Goal: Transaction & Acquisition: Book appointment/travel/reservation

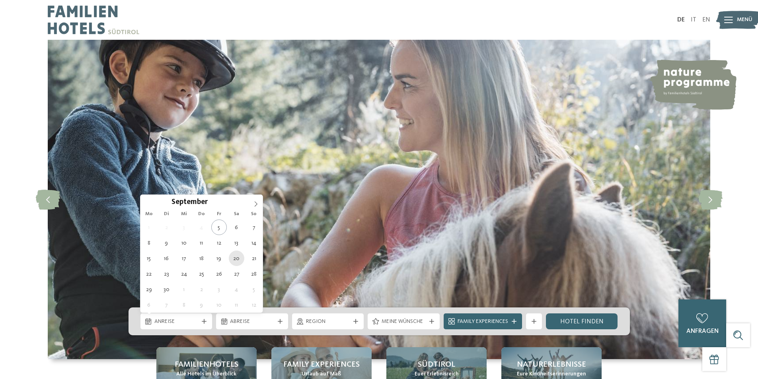
type div "20.09.2025"
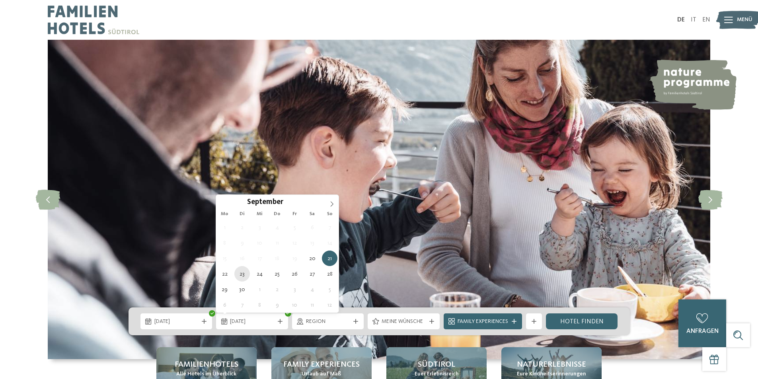
type div "23.09.2025"
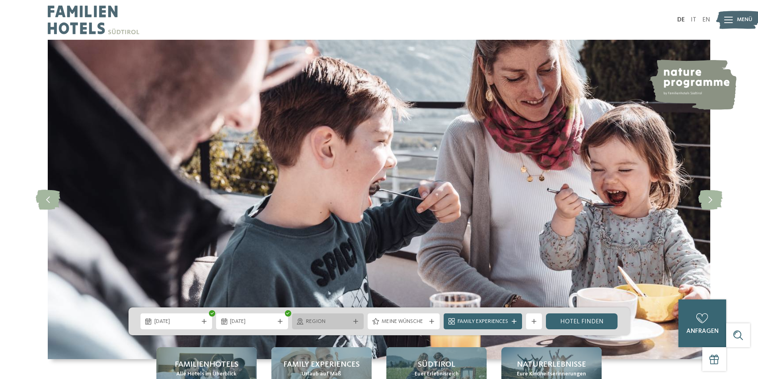
click at [349, 320] on span "Region" at bounding box center [328, 322] width 44 height 8
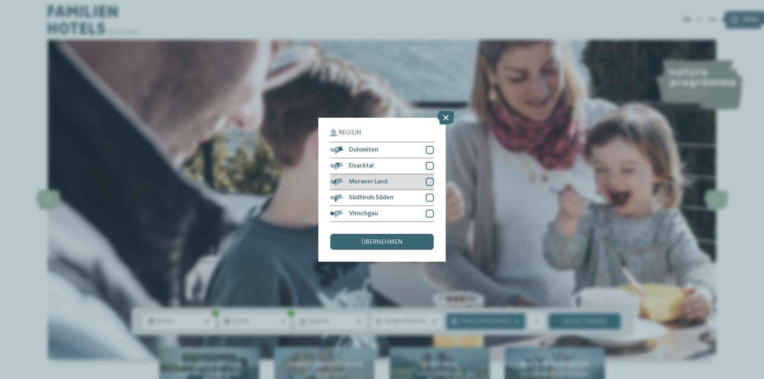
click at [428, 181] on div at bounding box center [430, 182] width 8 height 8
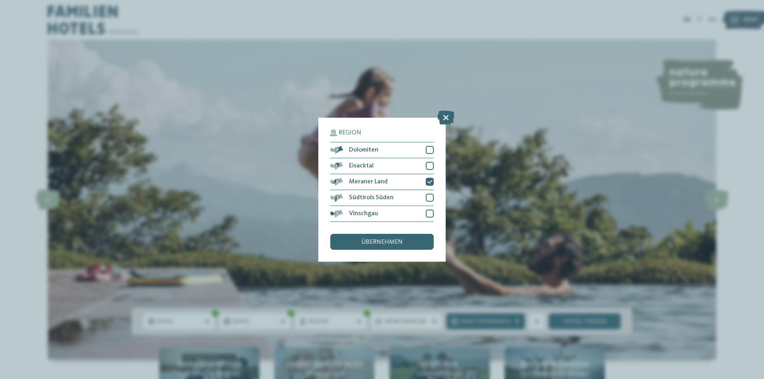
click at [403, 245] on div "übernehmen" at bounding box center [381, 242] width 103 height 16
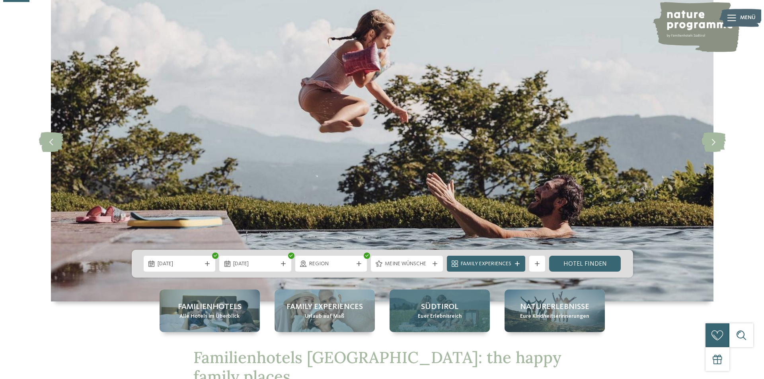
scroll to position [119, 0]
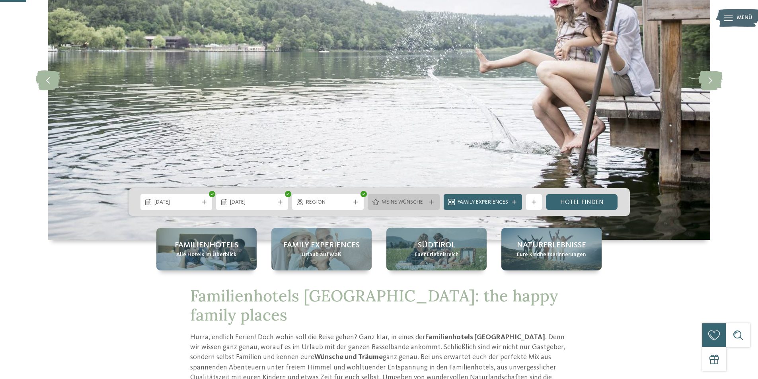
click at [426, 203] on div "Meine Wünsche" at bounding box center [404, 202] width 48 height 9
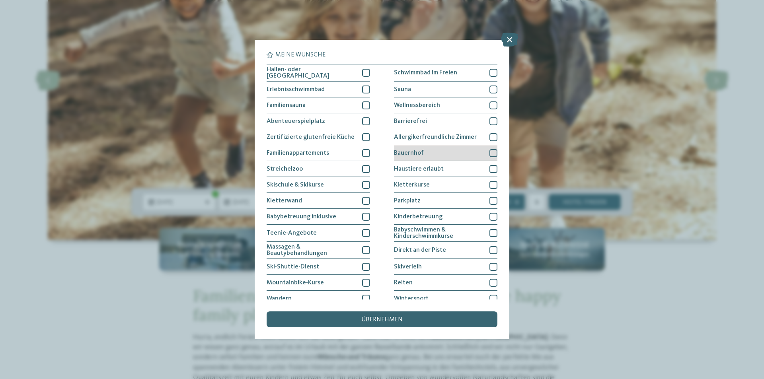
click at [489, 151] on div at bounding box center [493, 153] width 8 height 8
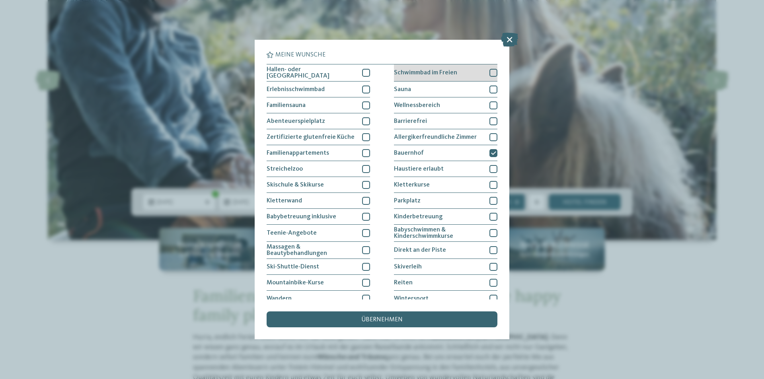
click at [436, 72] on span "Schwimmbad im Freien" at bounding box center [425, 73] width 63 height 6
click at [435, 84] on div "Sauna" at bounding box center [445, 90] width 103 height 16
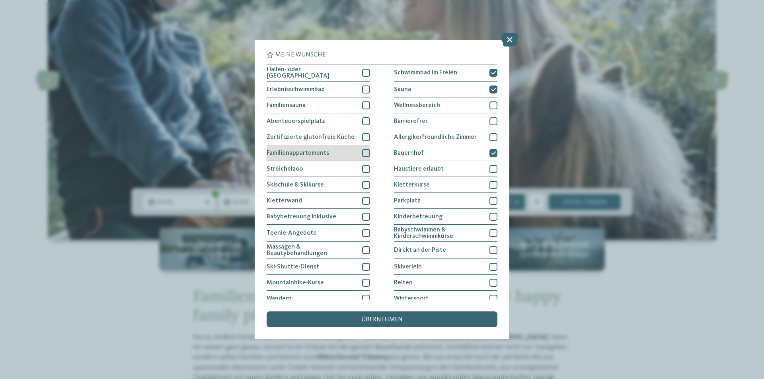
click at [362, 154] on div at bounding box center [366, 153] width 8 height 8
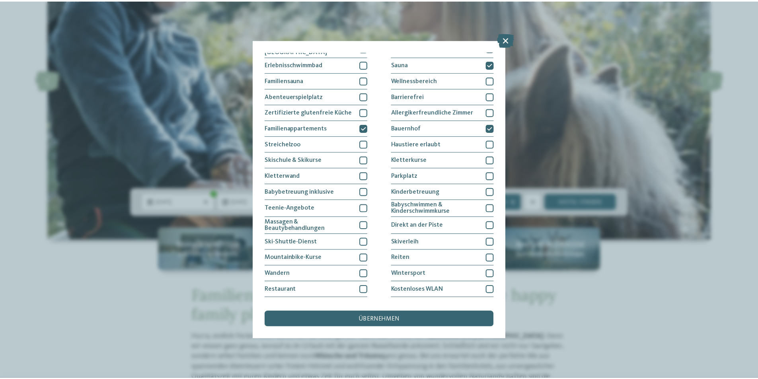
scroll to position [38, 0]
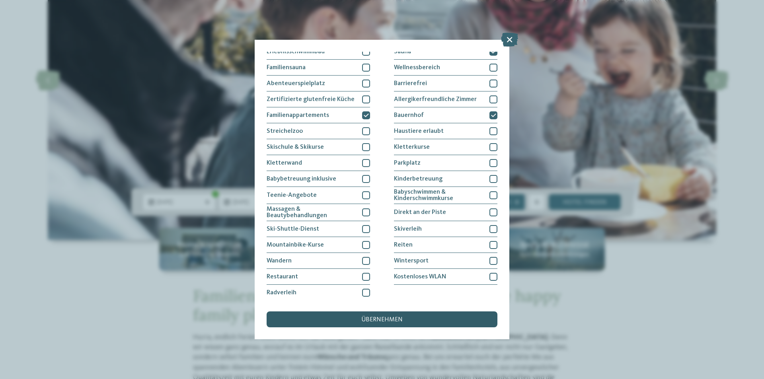
click at [397, 319] on span "übernehmen" at bounding box center [381, 320] width 41 height 6
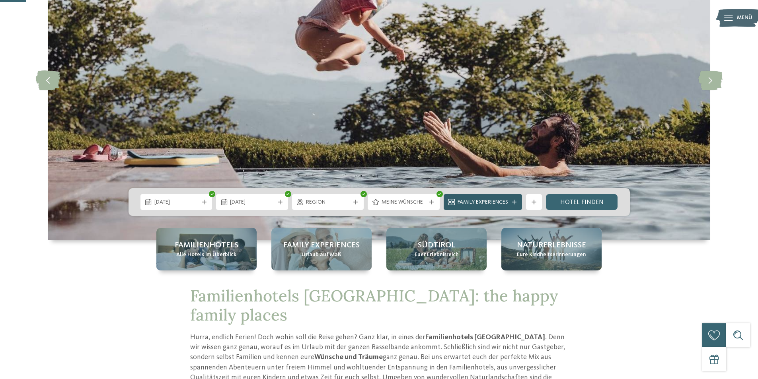
click at [499, 201] on span "Family Experiences" at bounding box center [482, 203] width 51 height 8
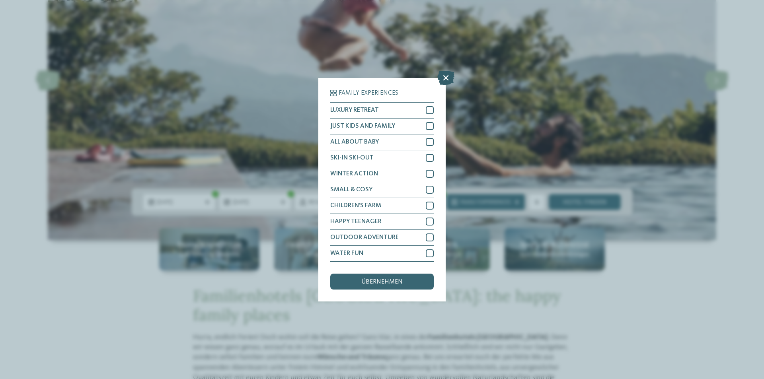
click at [446, 79] on icon at bounding box center [445, 77] width 17 height 14
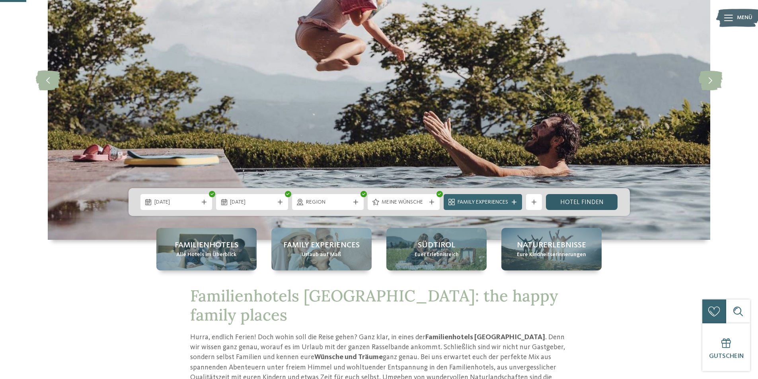
click at [596, 201] on link "Hotel finden" at bounding box center [582, 202] width 72 height 16
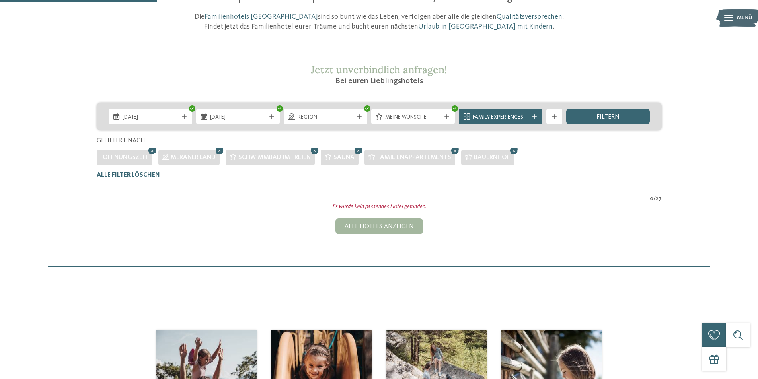
scroll to position [62, 0]
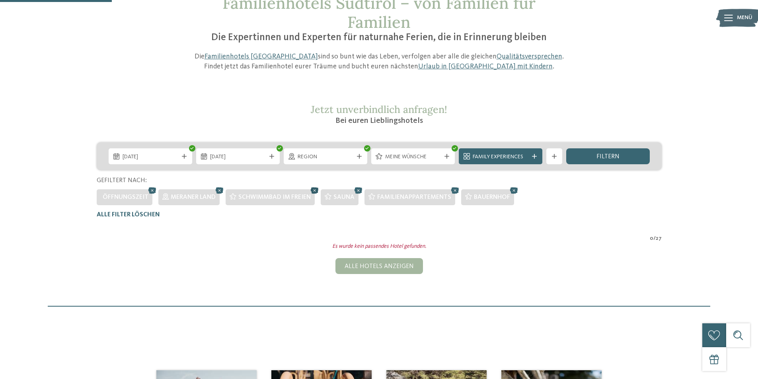
click at [317, 190] on icon at bounding box center [315, 190] width 12 height 10
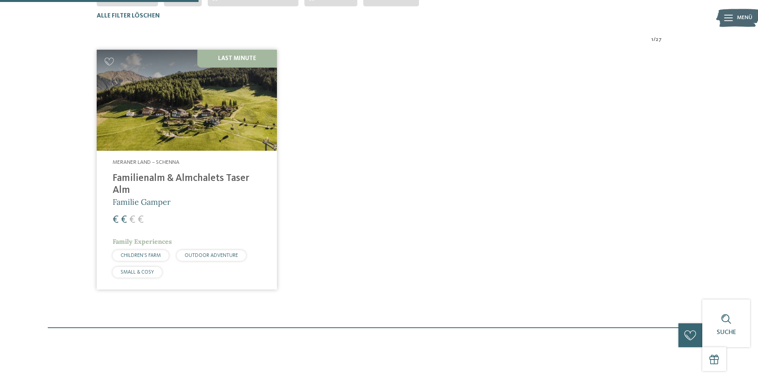
scroll to position [22, 0]
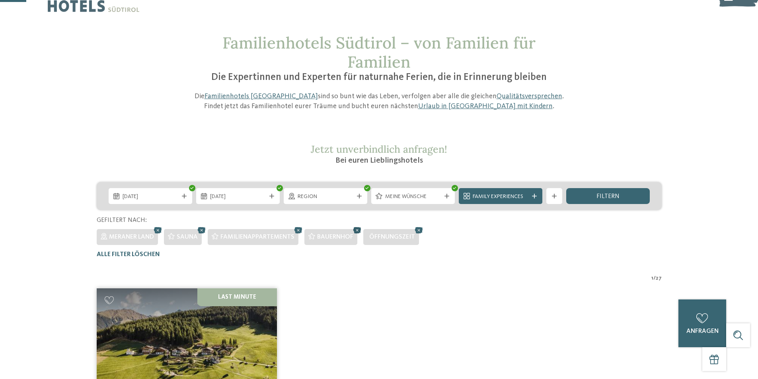
click at [357, 229] on icon at bounding box center [357, 230] width 12 height 10
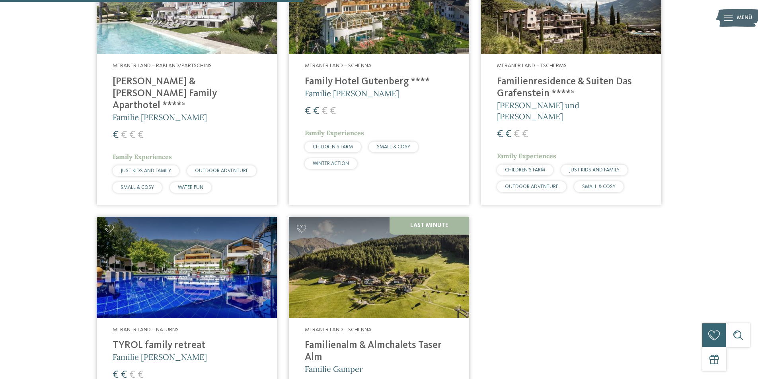
scroll to position [301, 0]
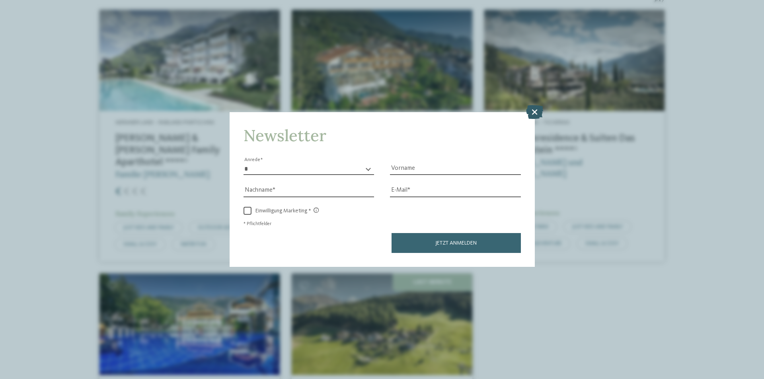
click at [535, 113] on icon at bounding box center [534, 112] width 17 height 14
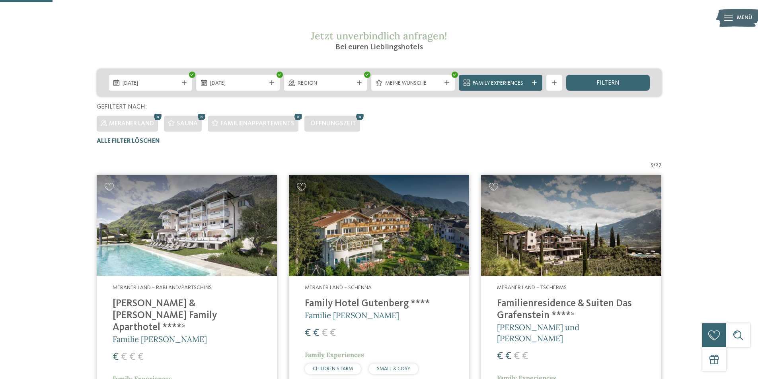
scroll to position [62, 0]
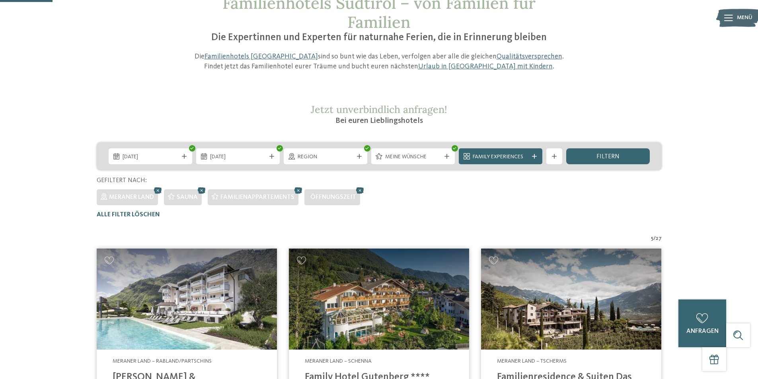
click at [202, 189] on icon at bounding box center [202, 190] width 12 height 10
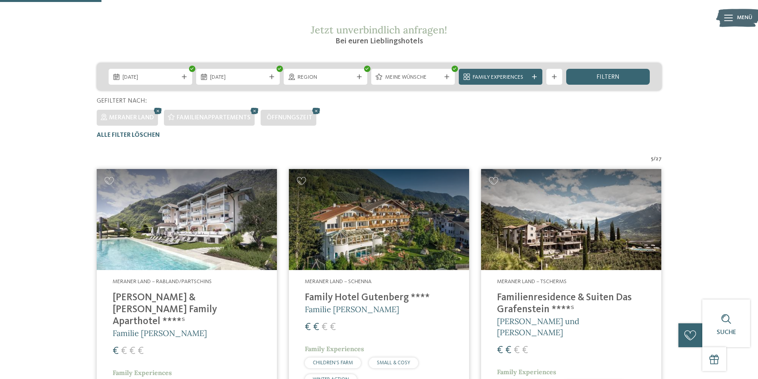
scroll to position [0, 0]
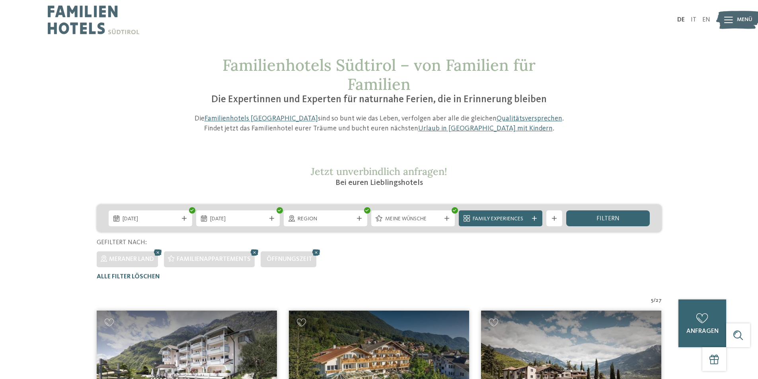
click at [345, 222] on span "Region" at bounding box center [326, 219] width 56 height 8
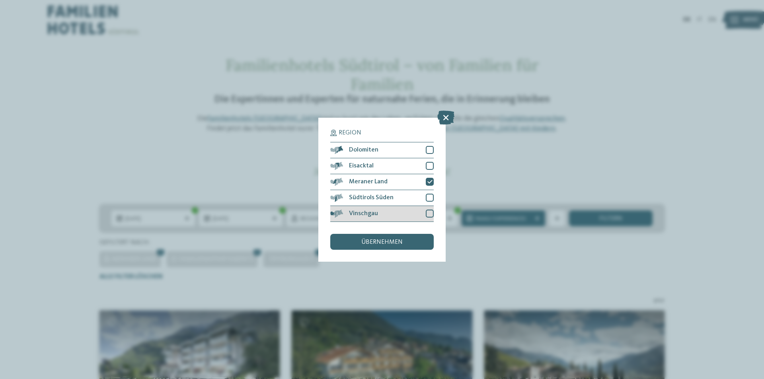
click at [408, 214] on div "Vinschgau" at bounding box center [381, 214] width 103 height 16
click at [400, 242] on span "übernehmen" at bounding box center [381, 242] width 41 height 6
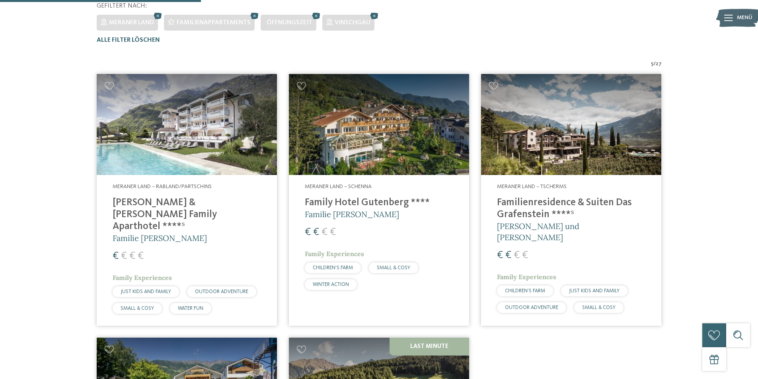
scroll to position [142, 0]
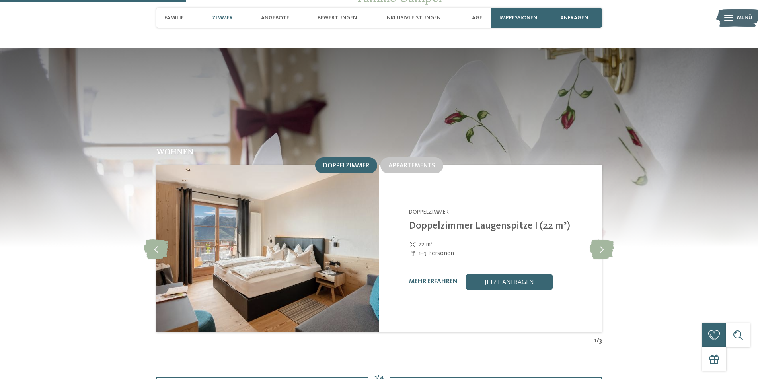
scroll to position [756, 0]
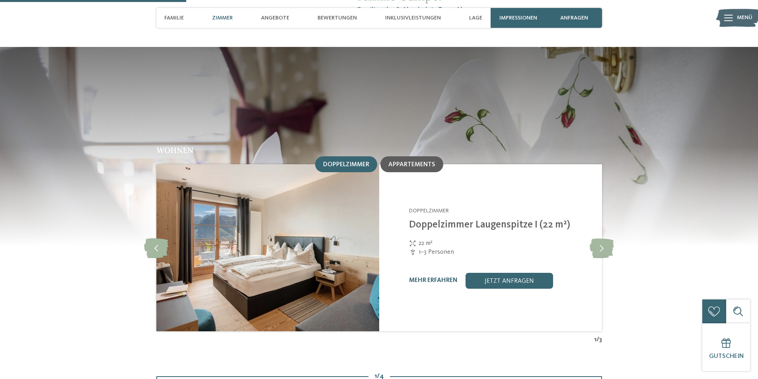
click at [398, 162] on span "Appartements" at bounding box center [411, 165] width 47 height 6
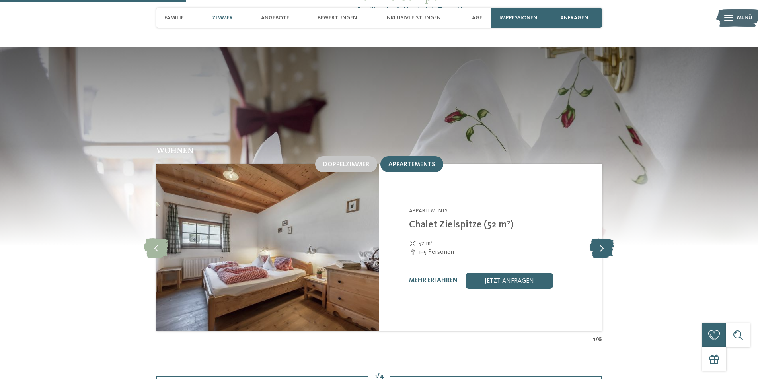
click at [602, 238] on icon at bounding box center [602, 248] width 24 height 20
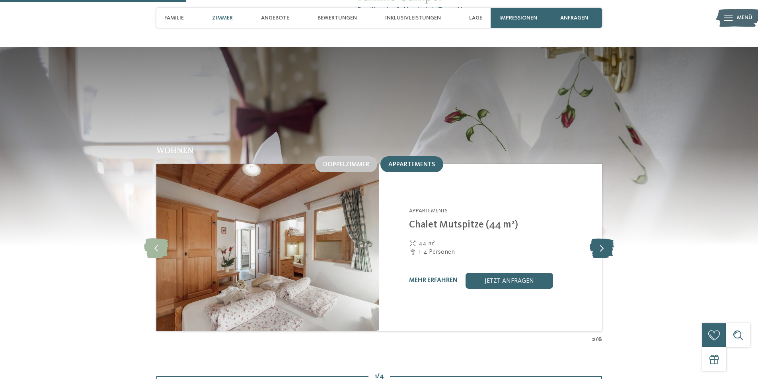
click at [603, 238] on icon at bounding box center [602, 248] width 24 height 20
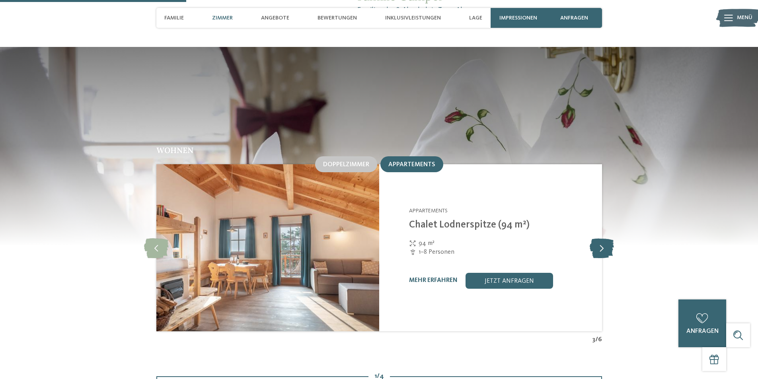
click at [607, 238] on icon at bounding box center [602, 248] width 24 height 20
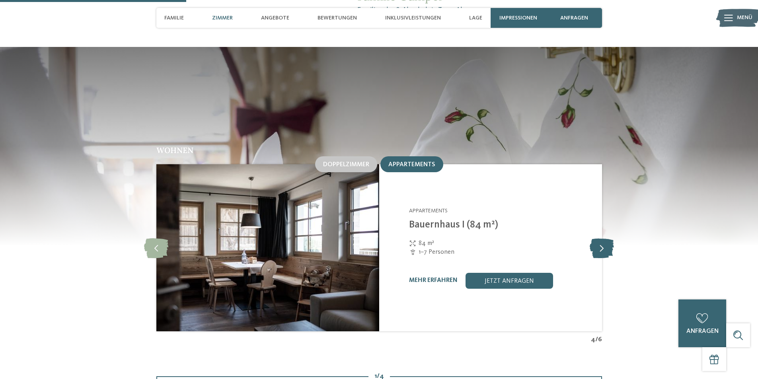
click at [606, 238] on icon at bounding box center [602, 248] width 24 height 20
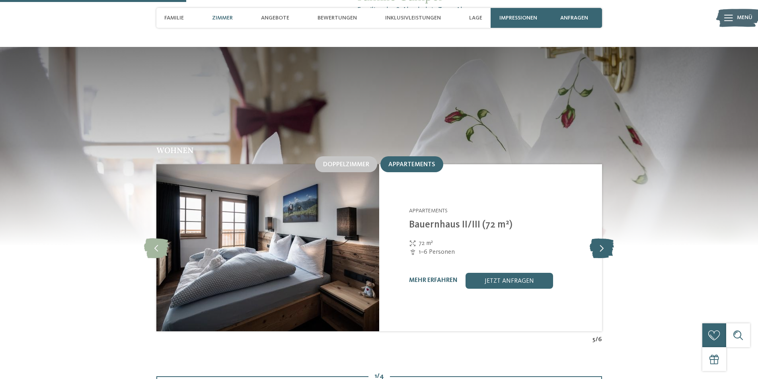
click at [607, 238] on icon at bounding box center [602, 248] width 24 height 20
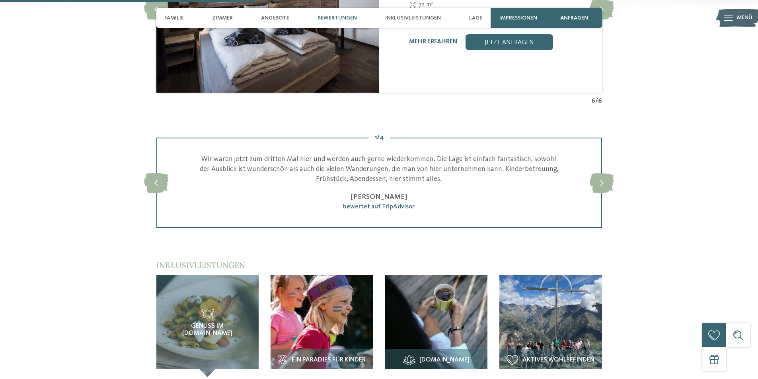
scroll to position [1273, 0]
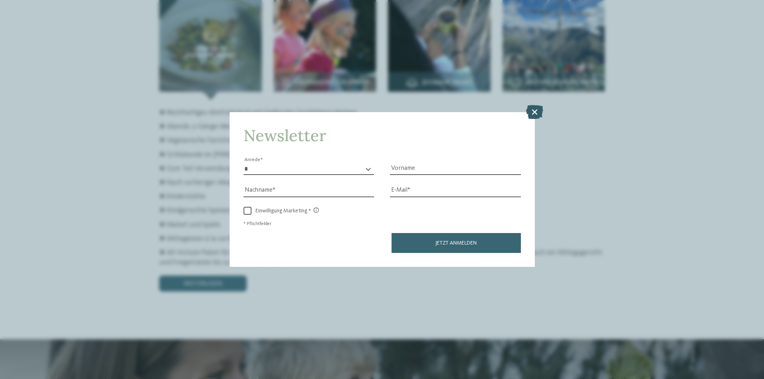
click at [534, 110] on icon at bounding box center [534, 112] width 17 height 14
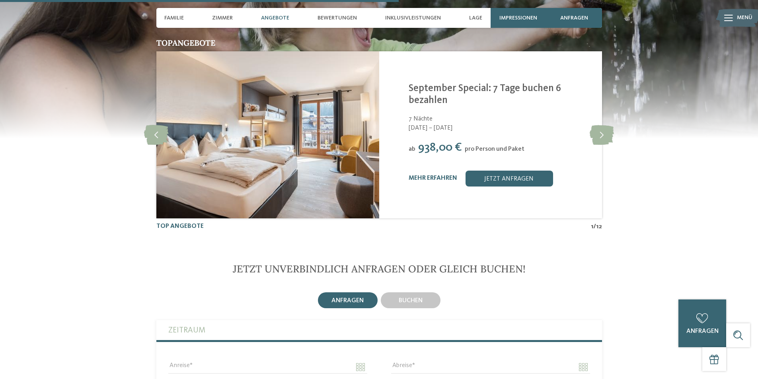
scroll to position [1830, 0]
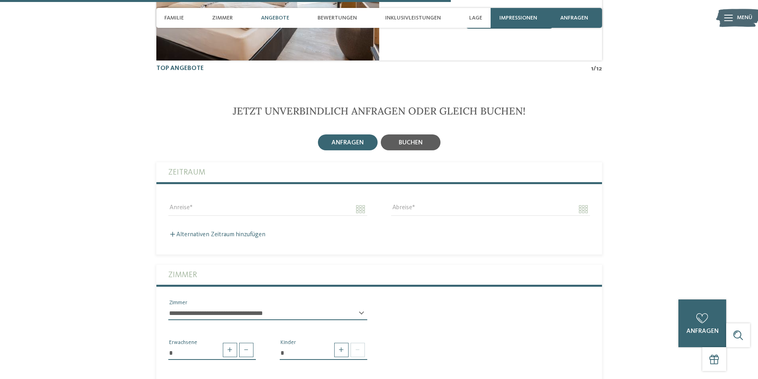
click at [417, 140] on span "buchen" at bounding box center [411, 143] width 24 height 6
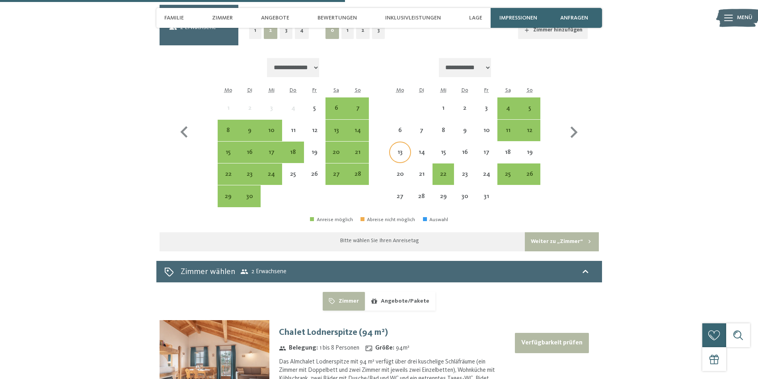
scroll to position [1949, 0]
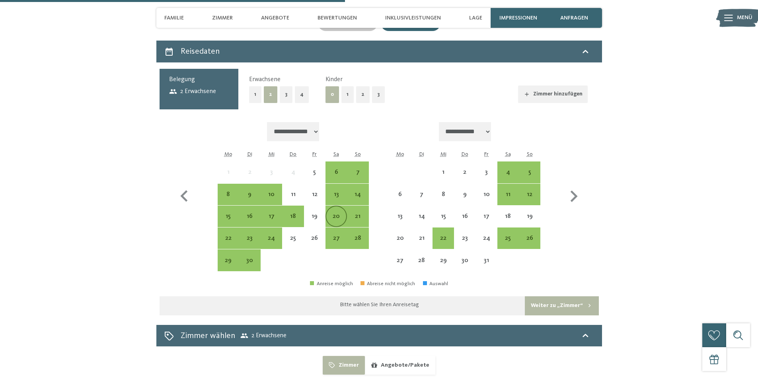
click at [334, 213] on div "20" at bounding box center [336, 223] width 20 height 20
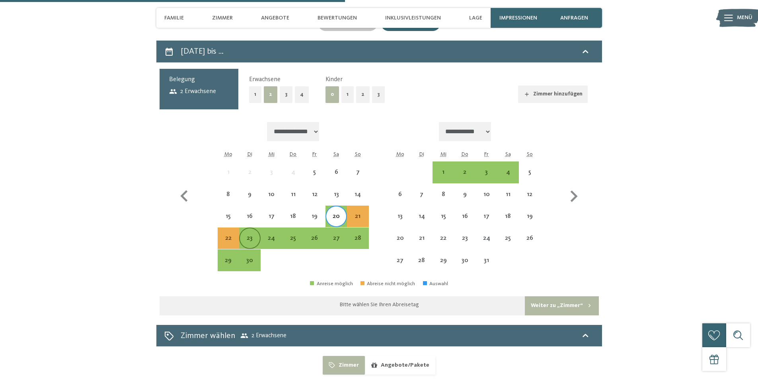
click at [247, 235] on div "23" at bounding box center [250, 245] width 20 height 20
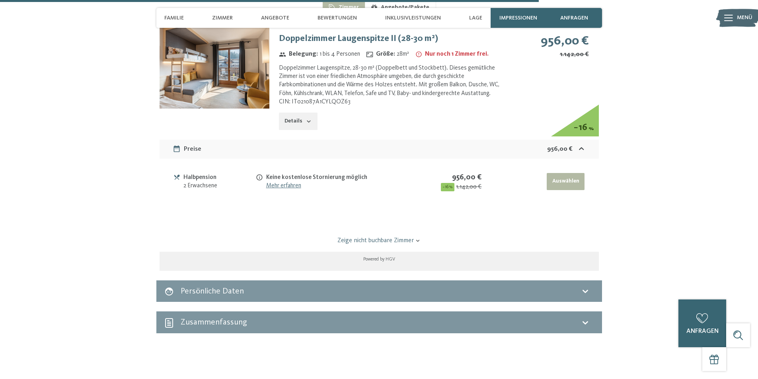
scroll to position [2188, 0]
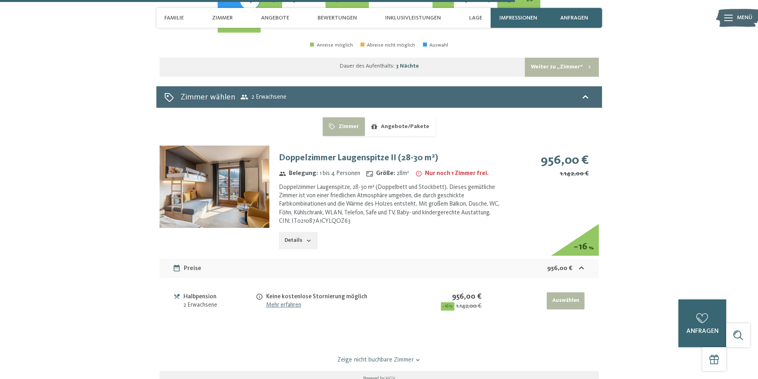
click at [220, 163] on img at bounding box center [215, 187] width 110 height 82
click at [0, 0] on img at bounding box center [0, 0] width 0 height 0
click at [300, 232] on button "Details" at bounding box center [298, 241] width 38 height 18
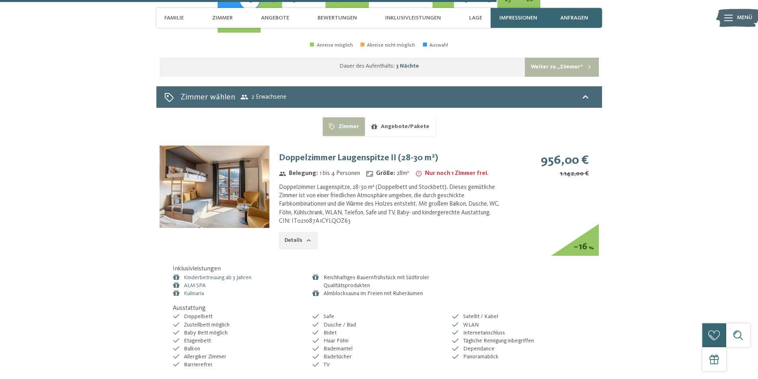
click at [240, 179] on img at bounding box center [215, 187] width 110 height 82
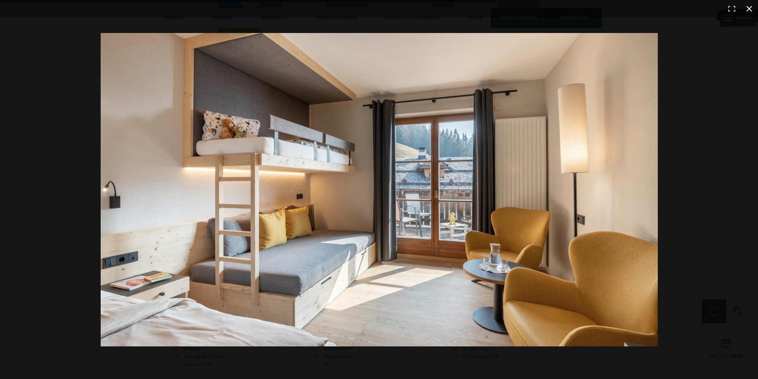
click at [713, 184] on div at bounding box center [446, 205] width 690 height 345
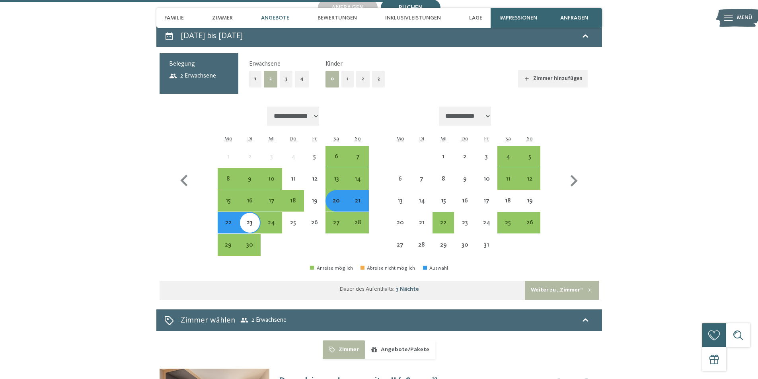
scroll to position [1870, 0]
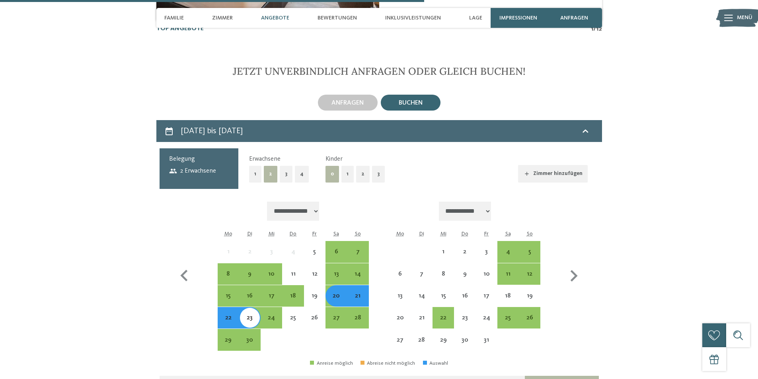
click at [343, 166] on button "1" at bounding box center [347, 174] width 12 height 16
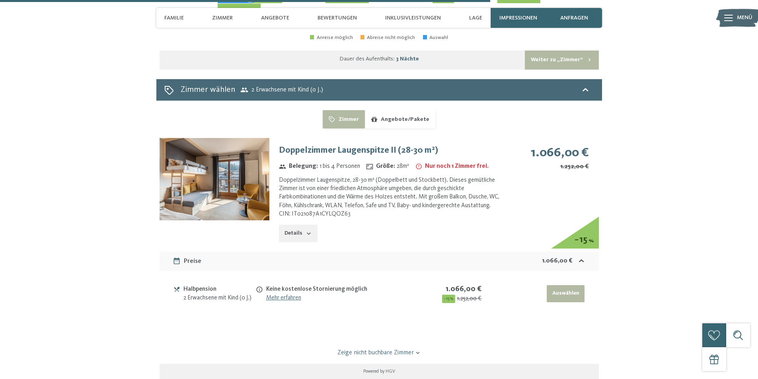
scroll to position [2347, 0]
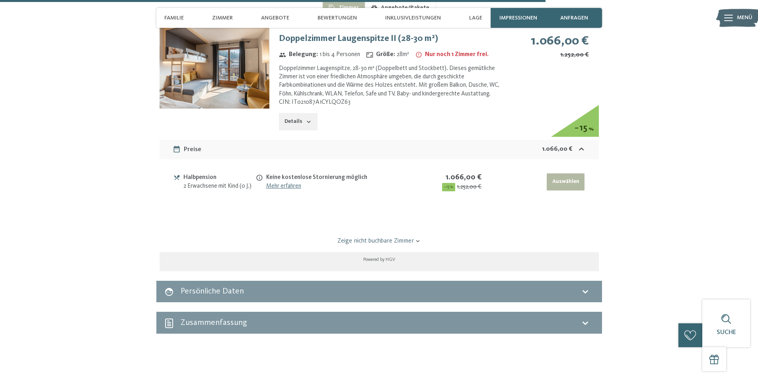
click at [407, 237] on link "Zeige nicht buchbare Zimmer" at bounding box center [379, 241] width 413 height 9
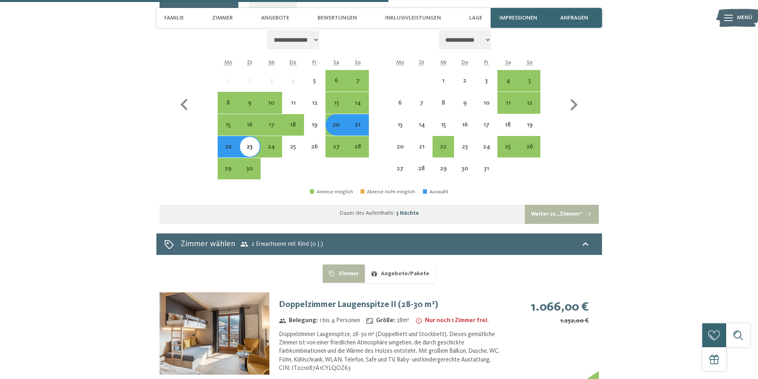
scroll to position [1989, 0]
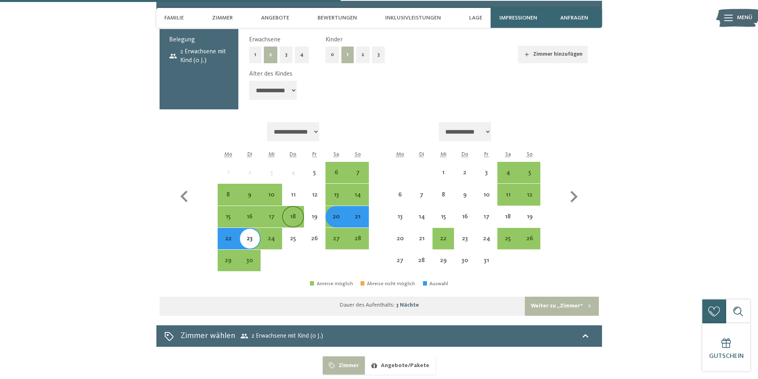
click at [296, 214] on div "18" at bounding box center [293, 224] width 20 height 20
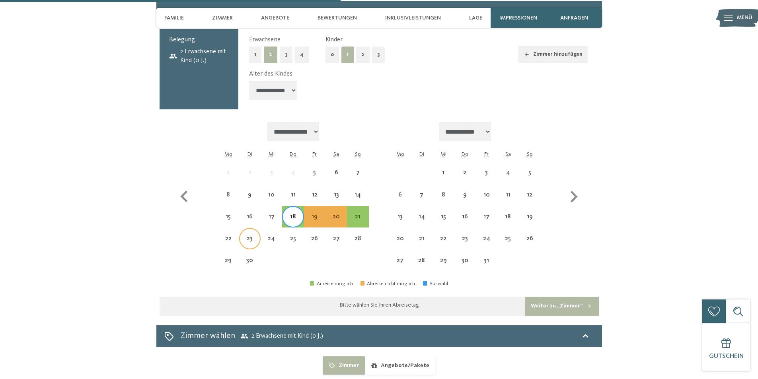
click at [249, 236] on div "23" at bounding box center [250, 246] width 20 height 20
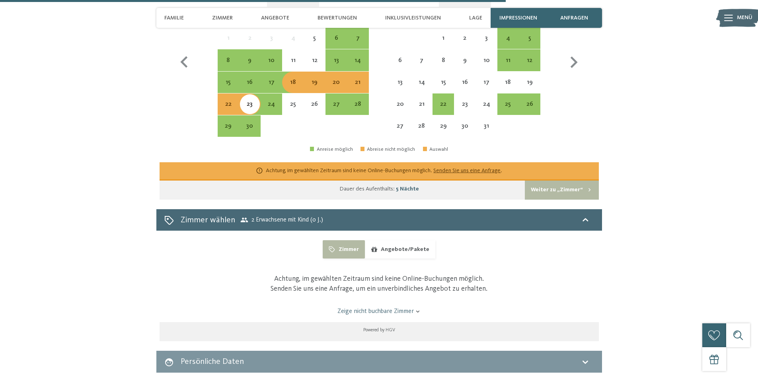
scroll to position [2069, 0]
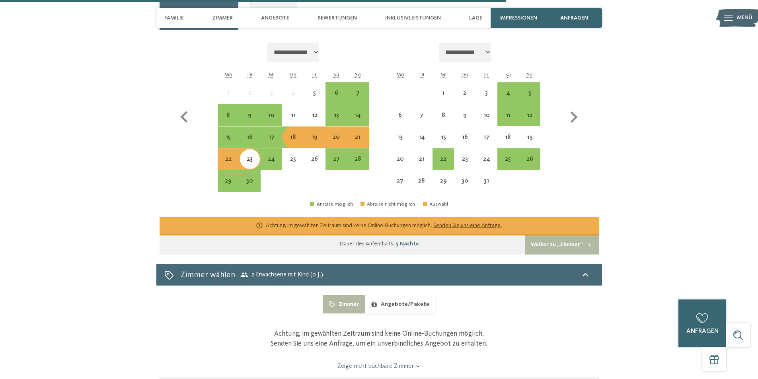
click at [334, 134] on div "20" at bounding box center [336, 144] width 20 height 20
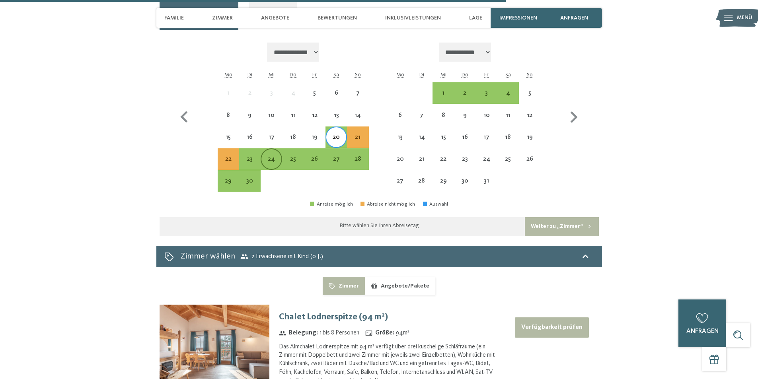
click at [273, 156] on div "24" at bounding box center [271, 166] width 20 height 20
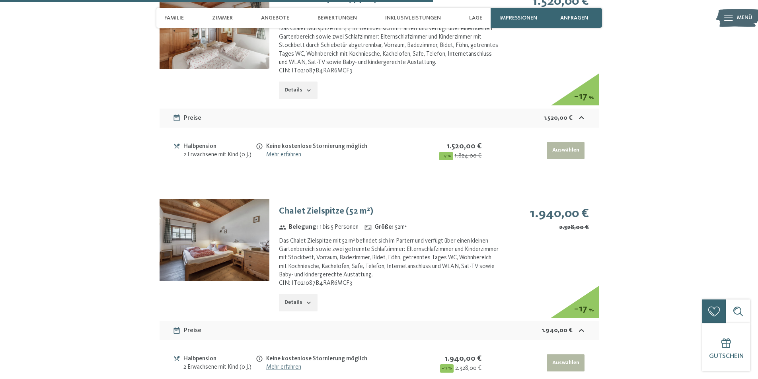
scroll to position [2228, 0]
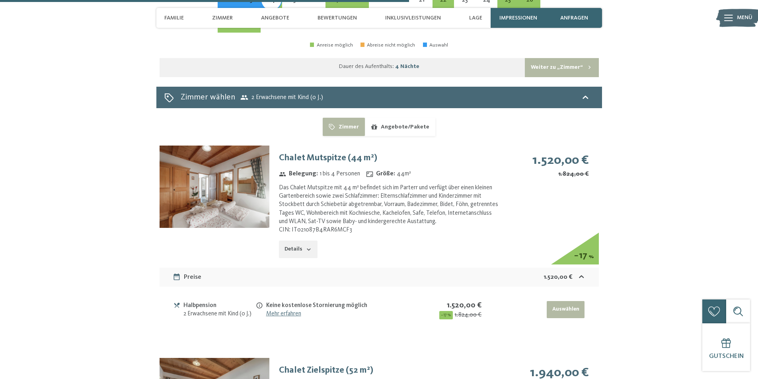
click at [249, 177] on img at bounding box center [215, 187] width 110 height 82
click at [0, 0] on div at bounding box center [0, 0] width 0 height 0
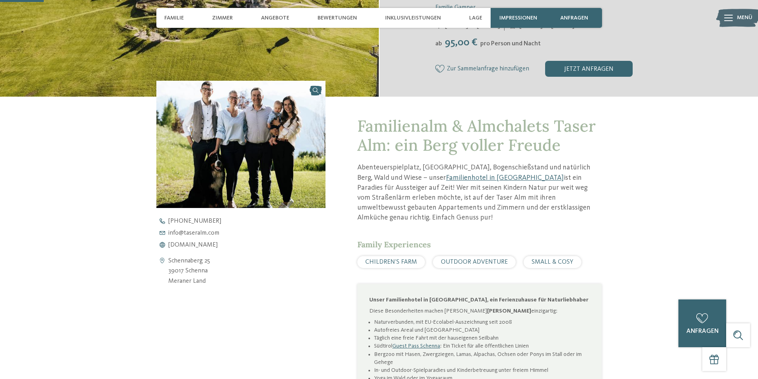
scroll to position [0, 0]
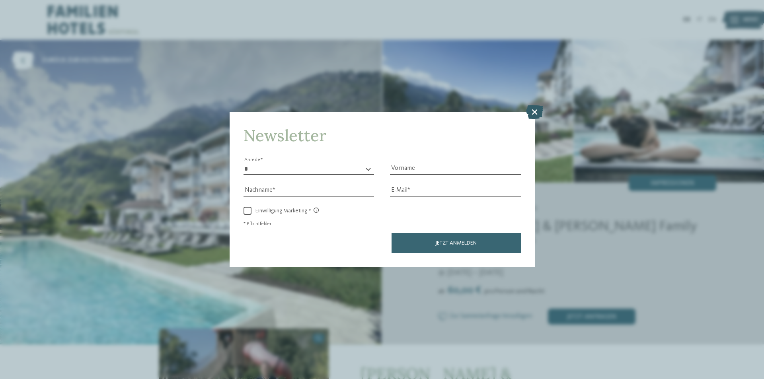
click at [535, 113] on icon at bounding box center [534, 112] width 17 height 14
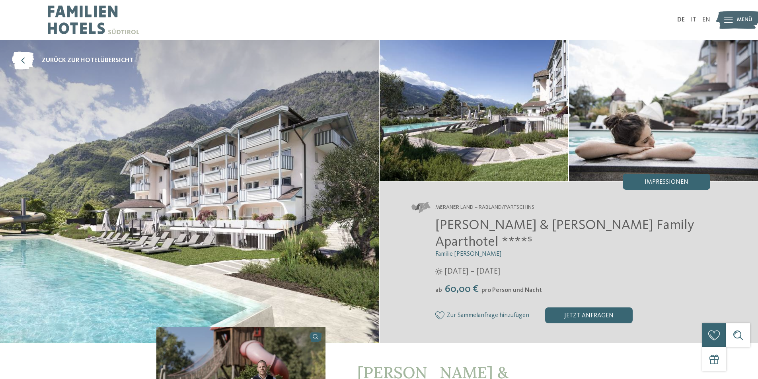
click at [671, 185] on span "Impressionen" at bounding box center [666, 182] width 44 height 6
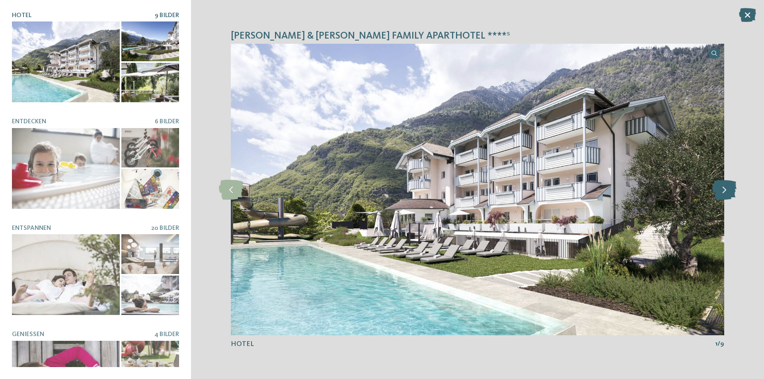
click at [723, 194] on icon at bounding box center [724, 190] width 24 height 20
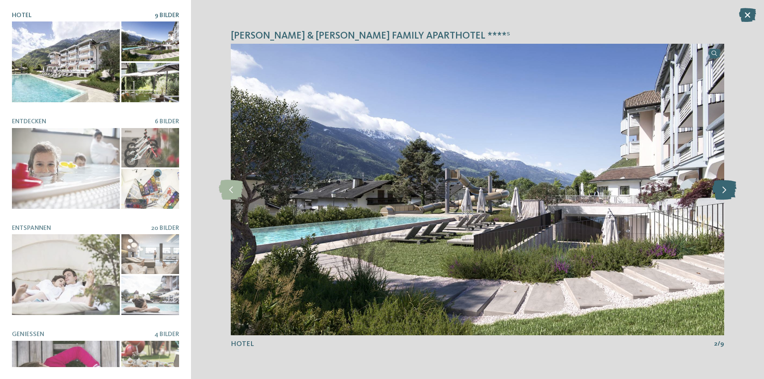
click at [723, 194] on icon at bounding box center [724, 190] width 24 height 20
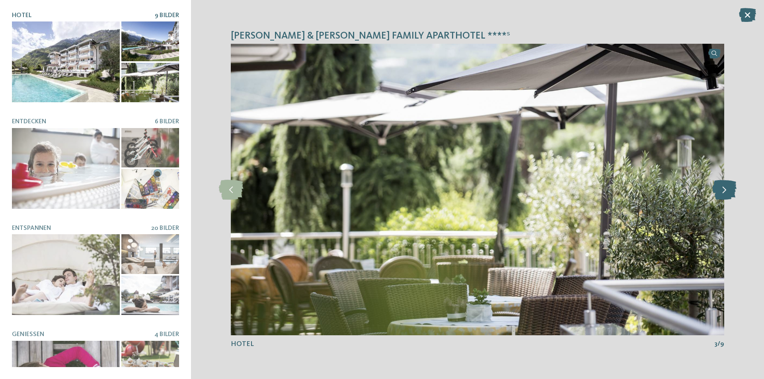
click at [723, 194] on icon at bounding box center [724, 190] width 24 height 20
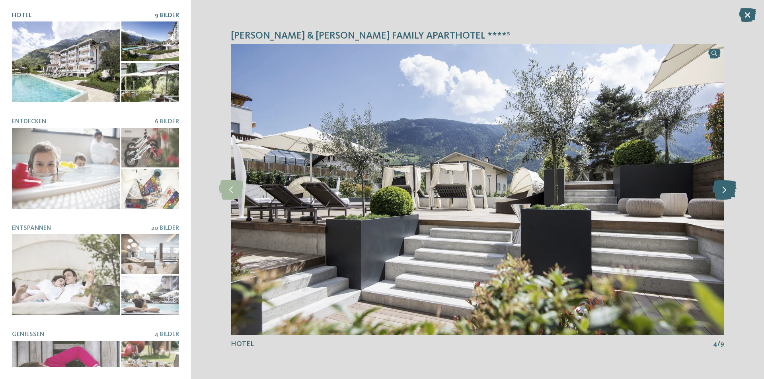
click at [723, 192] on icon at bounding box center [724, 190] width 24 height 20
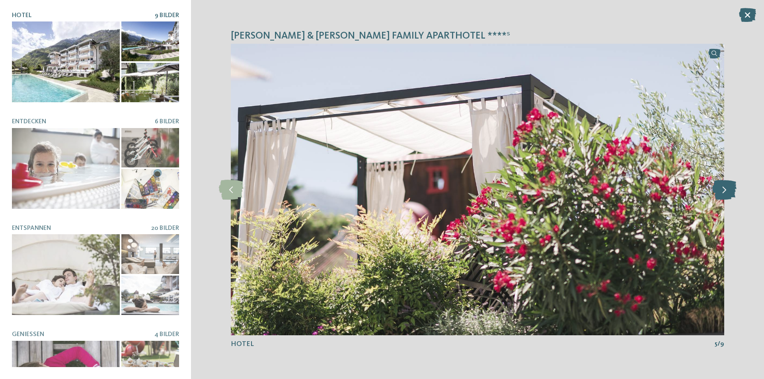
click at [723, 192] on icon at bounding box center [724, 190] width 24 height 20
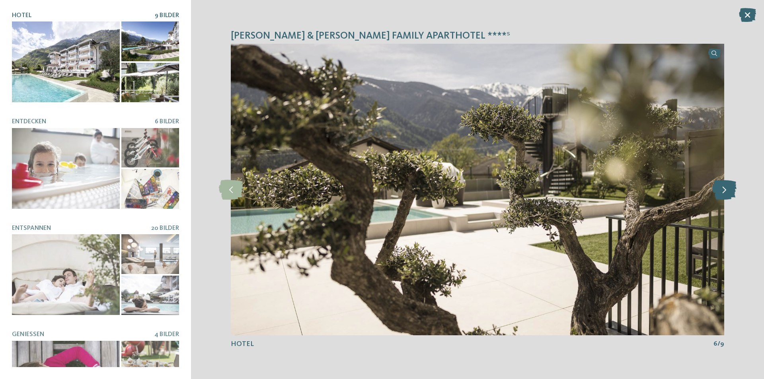
click at [723, 192] on icon at bounding box center [724, 190] width 24 height 20
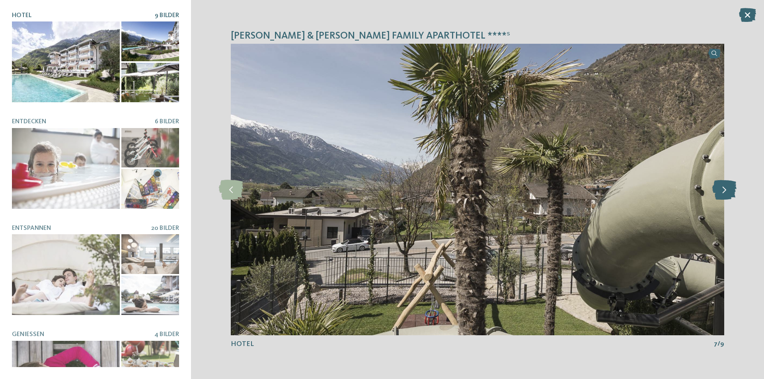
click at [723, 192] on icon at bounding box center [724, 190] width 24 height 20
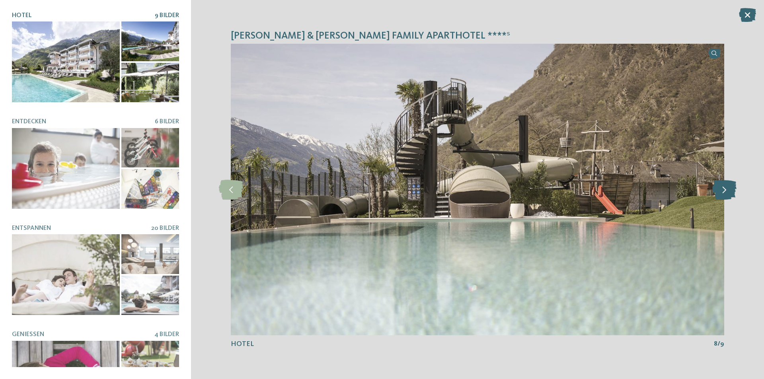
click at [723, 192] on icon at bounding box center [724, 190] width 24 height 20
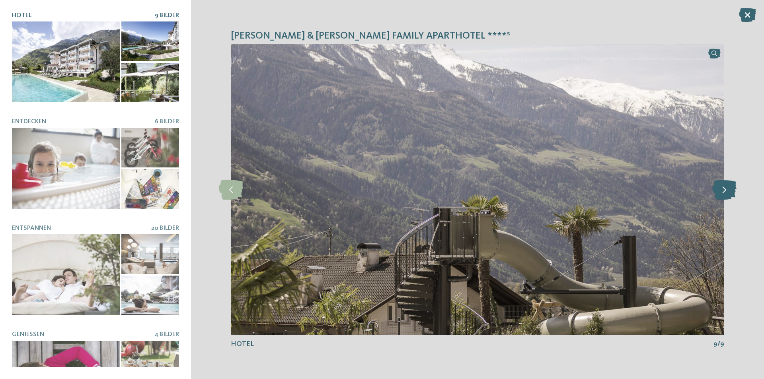
click at [723, 192] on icon at bounding box center [724, 190] width 24 height 20
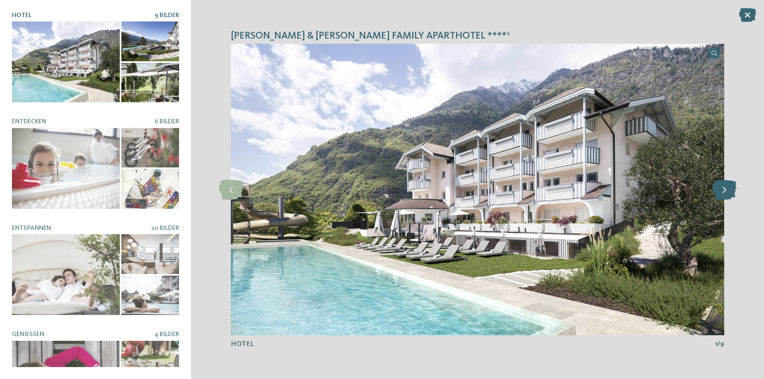
click at [723, 192] on icon at bounding box center [724, 190] width 24 height 20
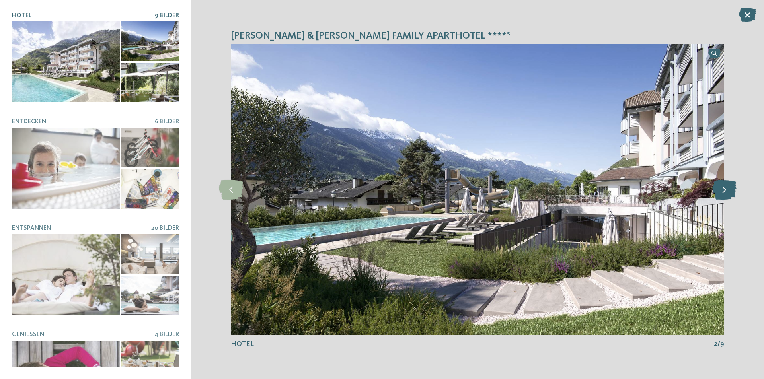
click at [723, 192] on icon at bounding box center [724, 190] width 24 height 20
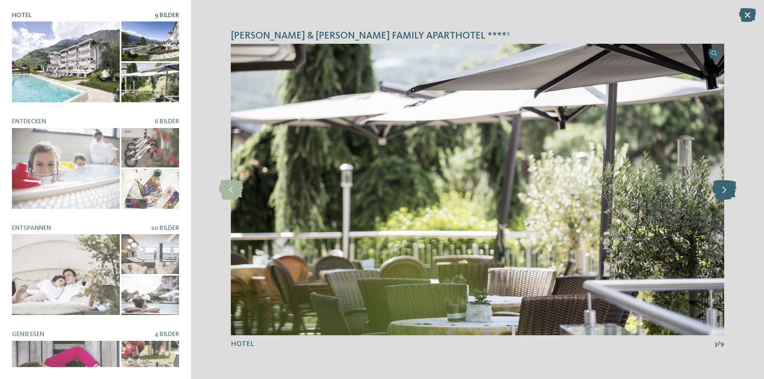
click at [723, 192] on icon at bounding box center [724, 190] width 24 height 20
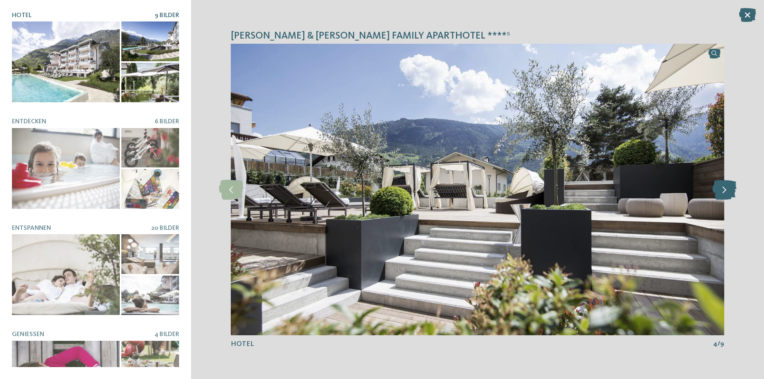
click at [723, 192] on icon at bounding box center [724, 190] width 24 height 20
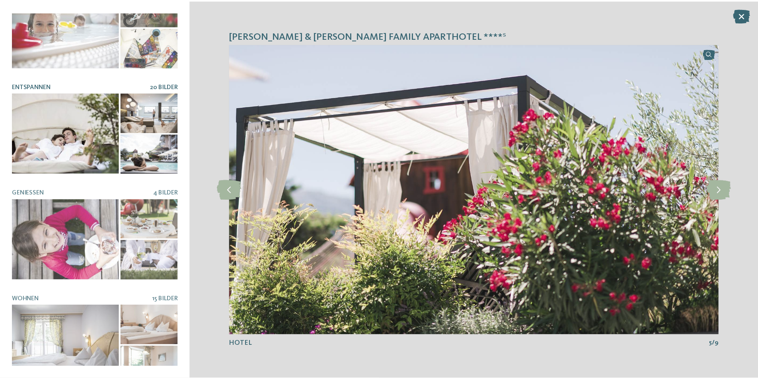
scroll to position [151, 0]
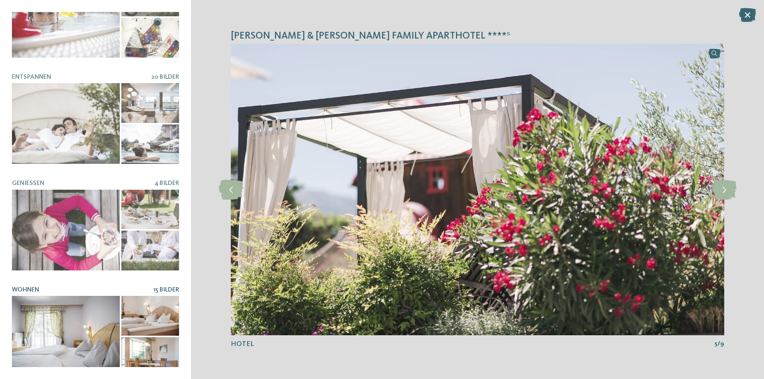
click at [65, 296] on div at bounding box center [66, 336] width 108 height 81
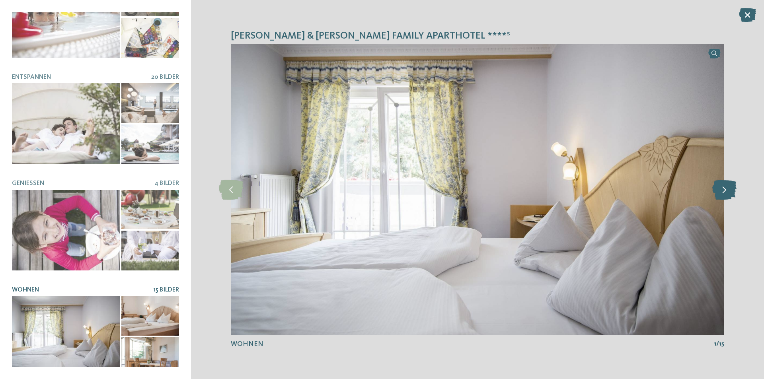
click at [728, 196] on icon at bounding box center [724, 190] width 24 height 20
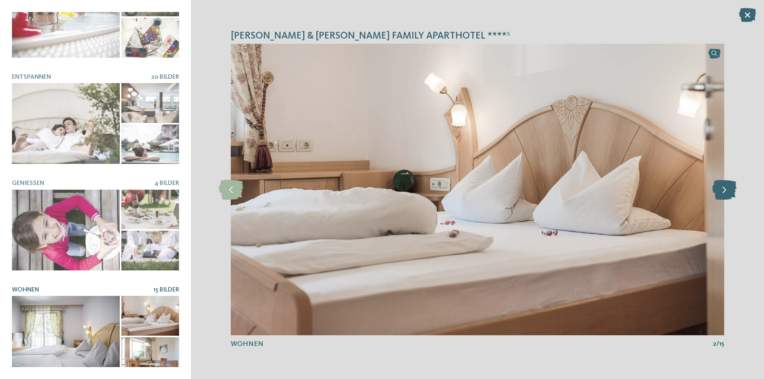
click at [728, 194] on icon at bounding box center [724, 190] width 24 height 20
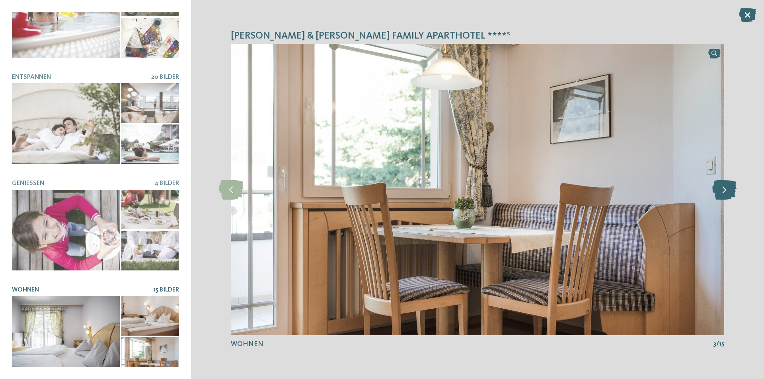
click at [728, 194] on icon at bounding box center [724, 190] width 24 height 20
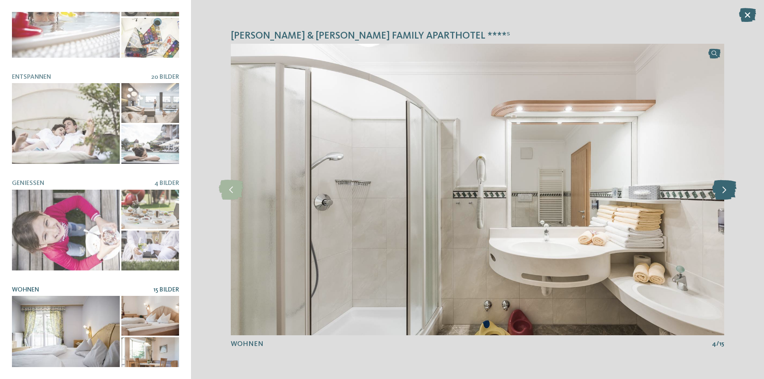
click at [728, 194] on icon at bounding box center [724, 190] width 24 height 20
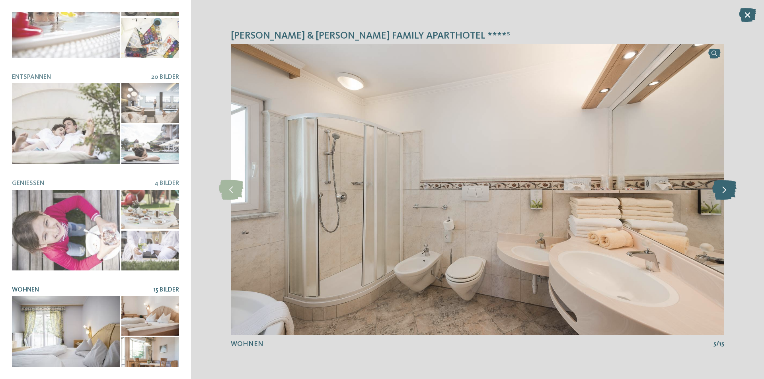
click at [728, 194] on icon at bounding box center [724, 190] width 24 height 20
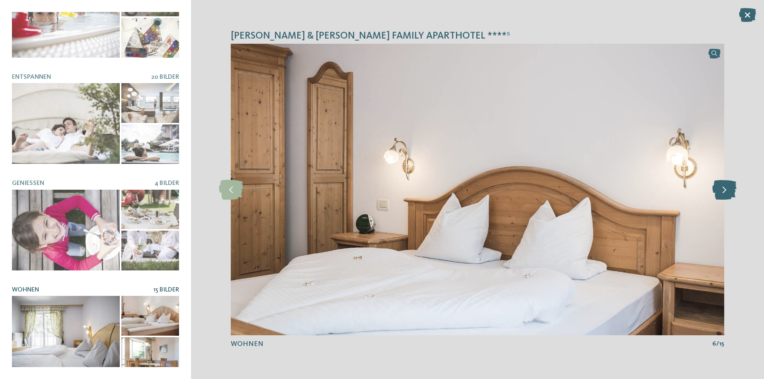
click at [728, 194] on icon at bounding box center [724, 190] width 24 height 20
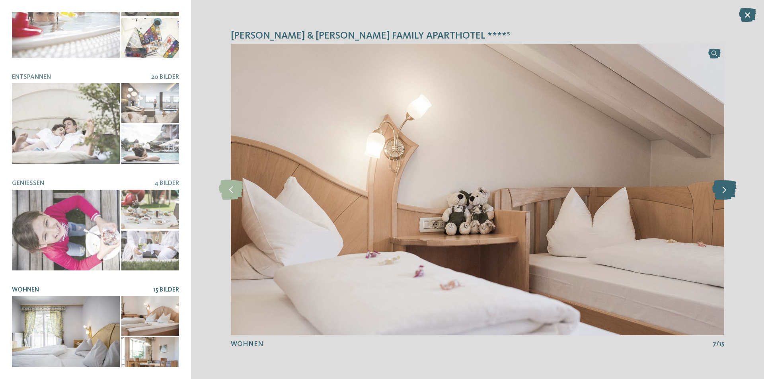
click at [728, 194] on icon at bounding box center [724, 190] width 24 height 20
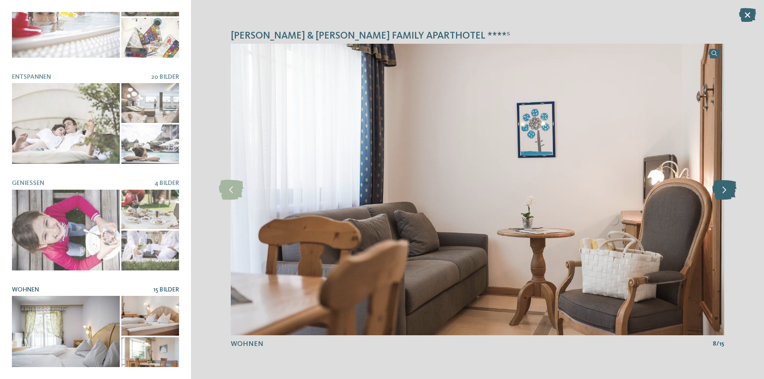
click at [728, 194] on icon at bounding box center [724, 190] width 24 height 20
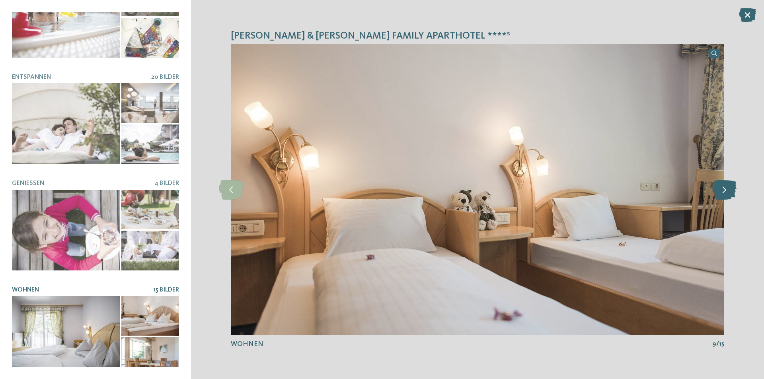
click at [728, 194] on icon at bounding box center [724, 190] width 24 height 20
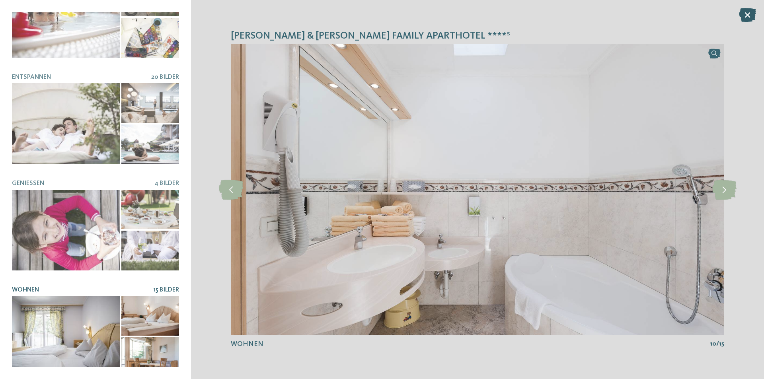
click at [746, 14] on icon at bounding box center [747, 15] width 17 height 14
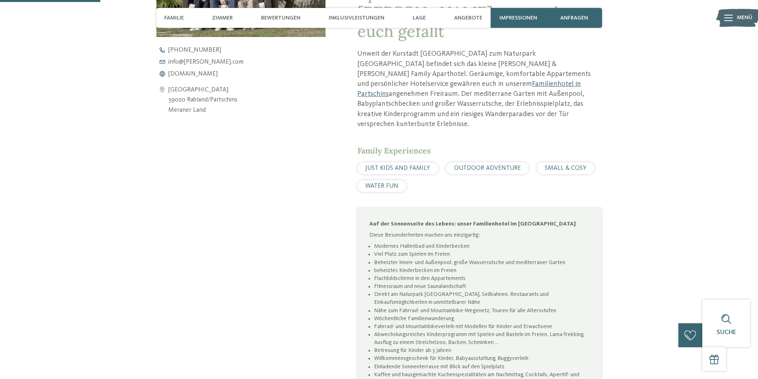
scroll to position [358, 0]
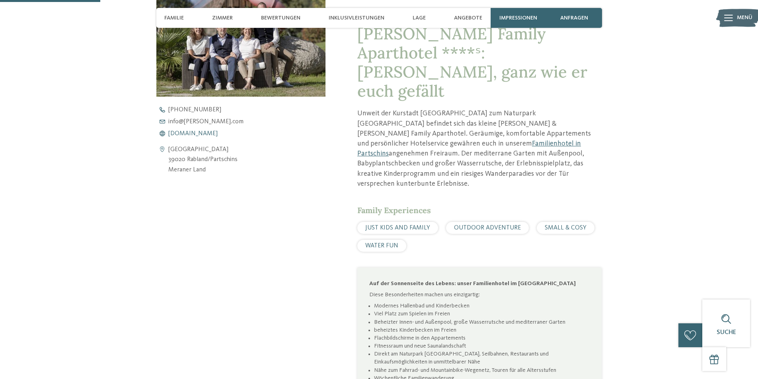
click at [191, 130] on span "www.heidi-edith.com" at bounding box center [192, 133] width 49 height 6
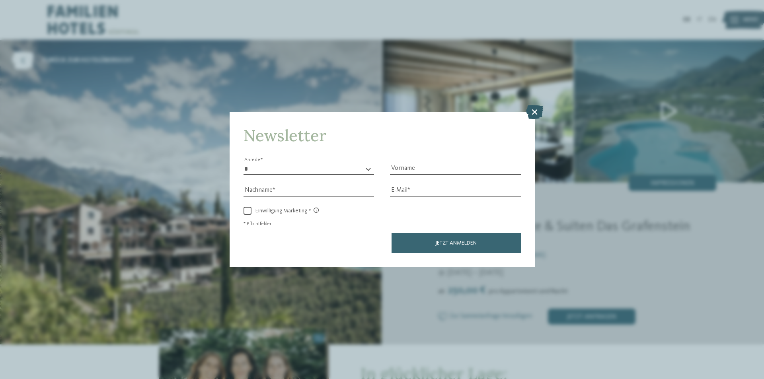
click at [529, 113] on icon at bounding box center [534, 112] width 17 height 14
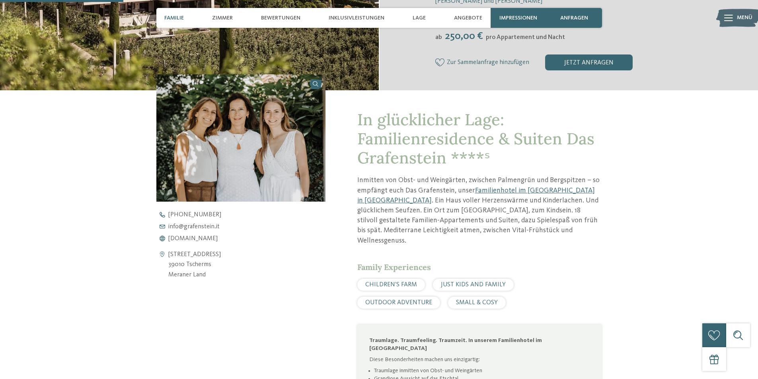
scroll to position [438, 0]
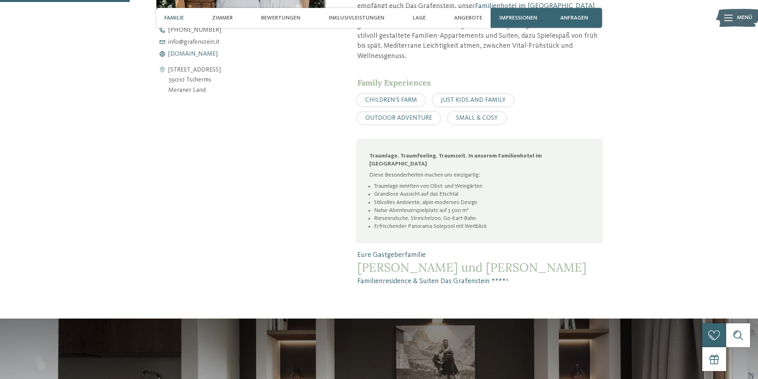
click at [194, 54] on span "[DOMAIN_NAME]" at bounding box center [192, 54] width 49 height 6
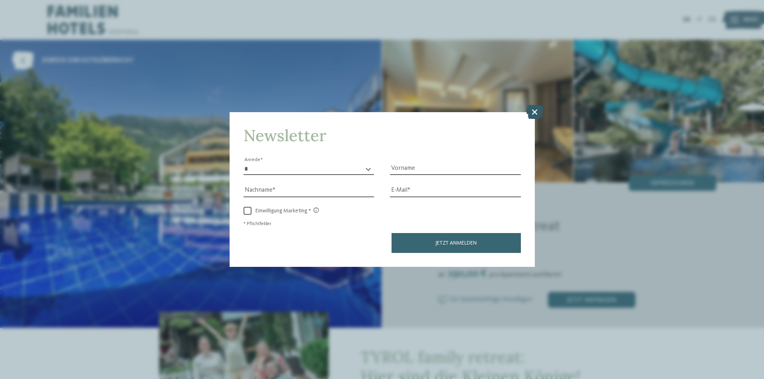
click at [534, 107] on icon at bounding box center [534, 112] width 17 height 14
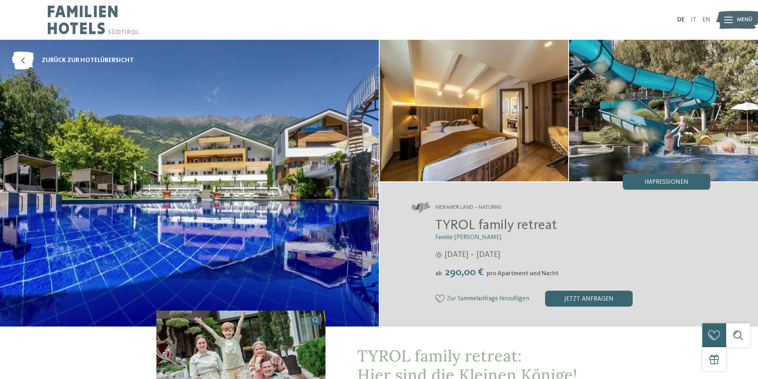
click at [660, 185] on span "Impressionen" at bounding box center [666, 182] width 44 height 6
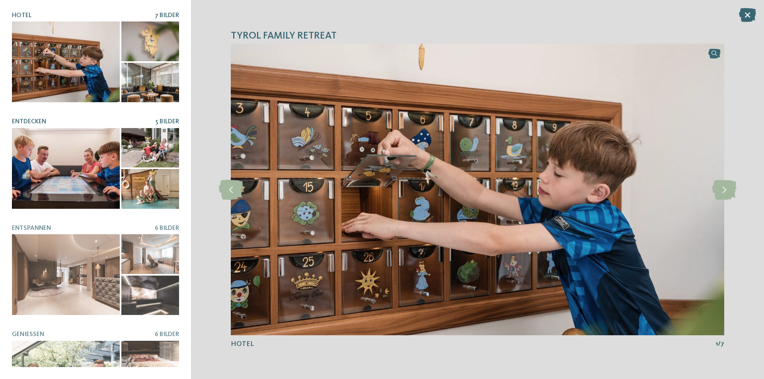
click at [121, 181] on div at bounding box center [150, 189] width 58 height 40
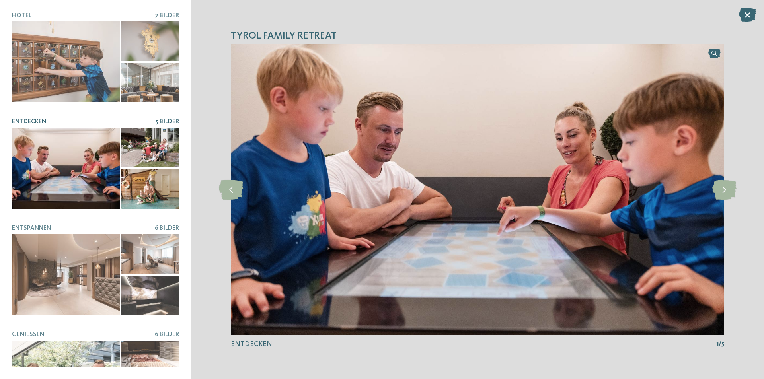
click at [153, 152] on div at bounding box center [150, 148] width 58 height 40
click at [148, 186] on div at bounding box center [150, 189] width 58 height 40
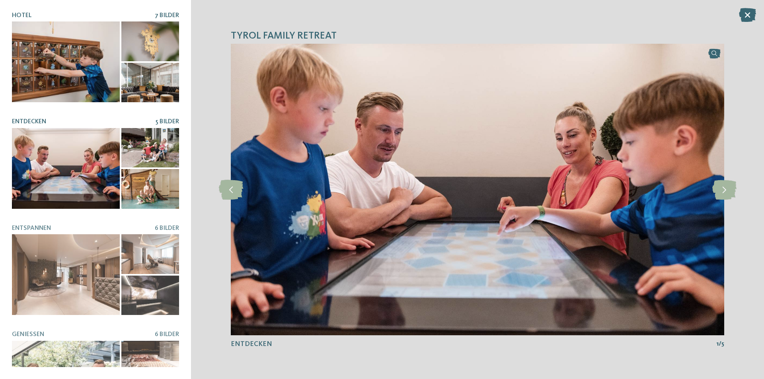
click at [94, 60] on div at bounding box center [66, 61] width 108 height 81
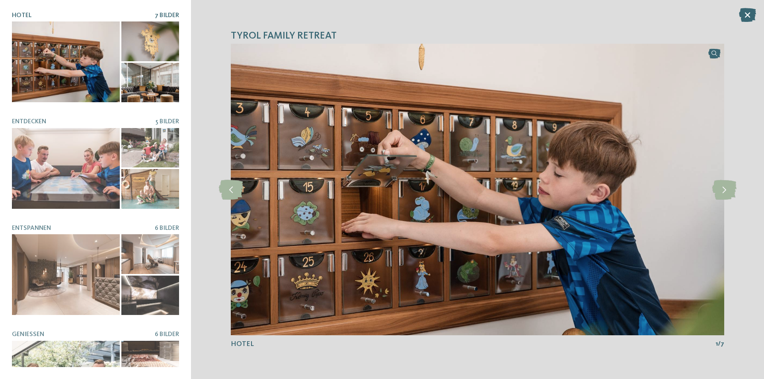
click at [152, 79] on div at bounding box center [150, 83] width 58 height 40
click at [160, 31] on div at bounding box center [150, 41] width 58 height 40
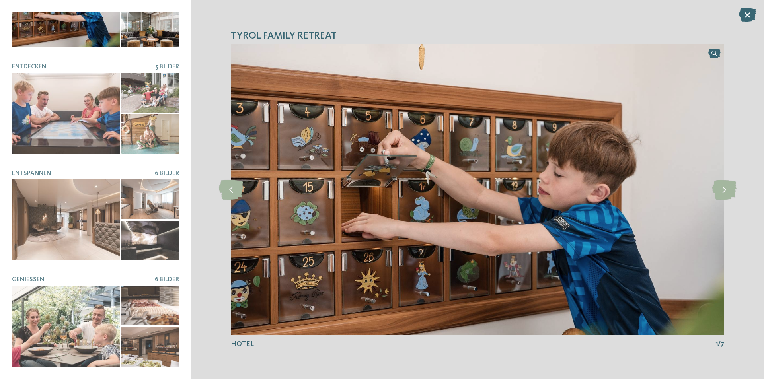
scroll to position [119, 0]
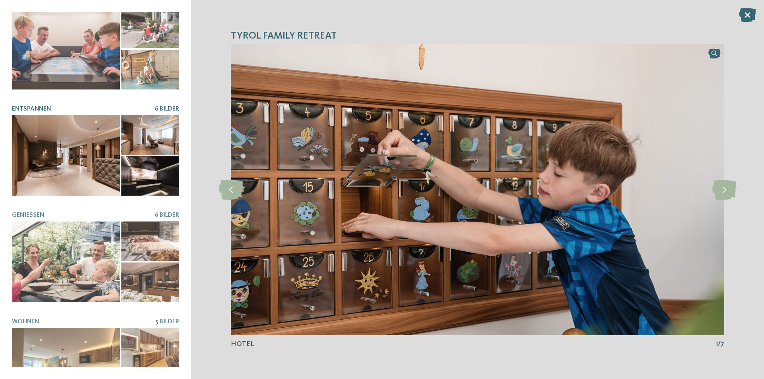
click at [78, 164] on div at bounding box center [66, 155] width 108 height 81
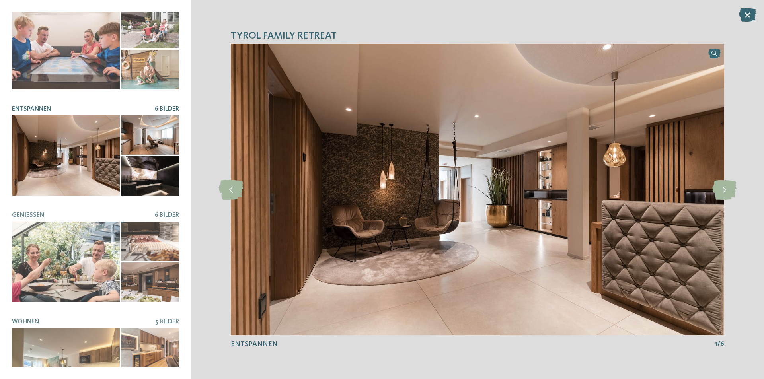
click at [152, 180] on div at bounding box center [150, 176] width 58 height 40
click at [159, 131] on div at bounding box center [150, 135] width 58 height 40
click at [160, 123] on div at bounding box center [150, 135] width 58 height 40
click at [724, 192] on icon at bounding box center [724, 190] width 24 height 20
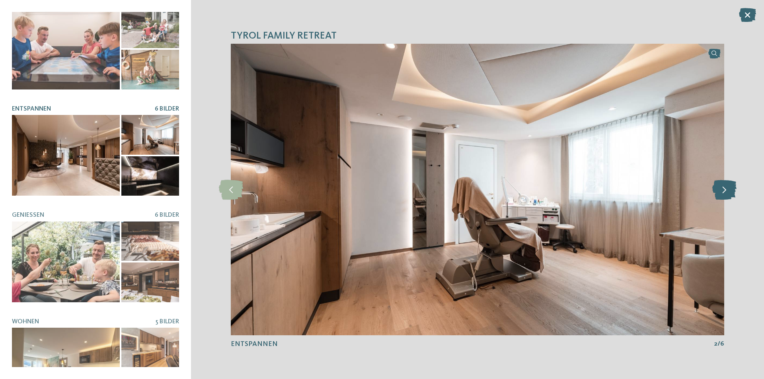
click at [724, 192] on icon at bounding box center [724, 190] width 24 height 20
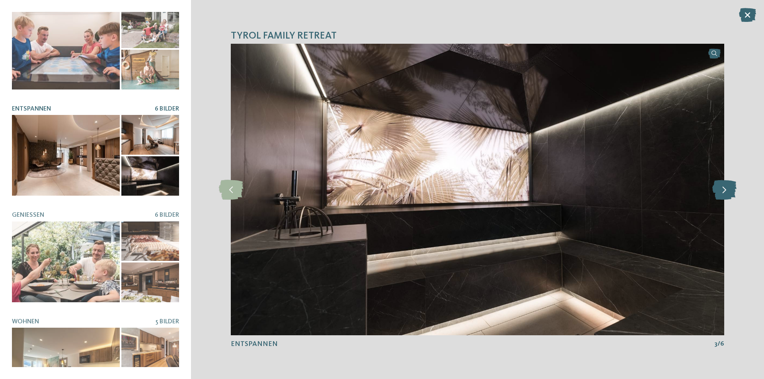
click at [724, 192] on icon at bounding box center [724, 190] width 24 height 20
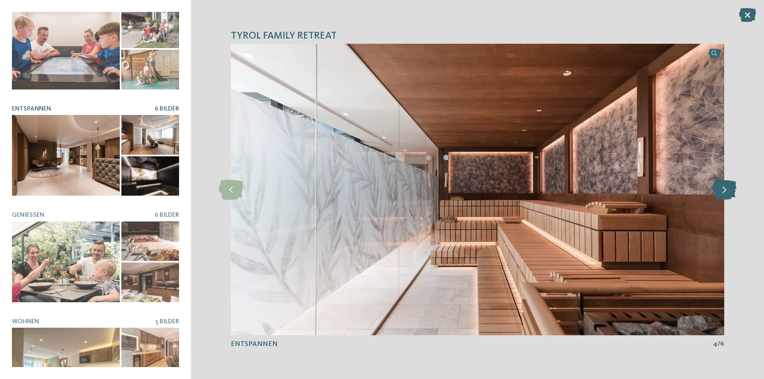
click at [724, 192] on icon at bounding box center [724, 190] width 24 height 20
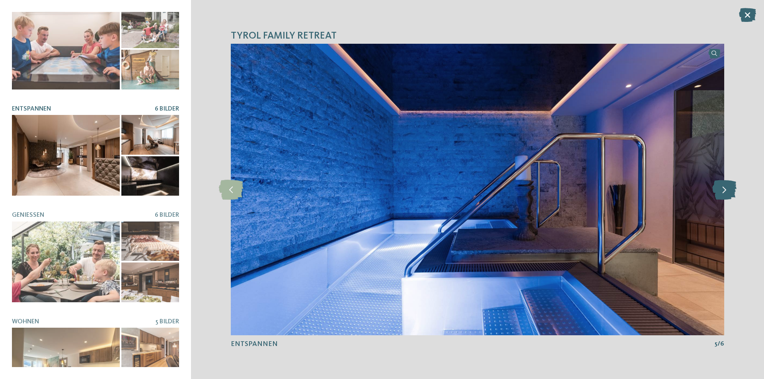
click at [724, 192] on icon at bounding box center [724, 190] width 24 height 20
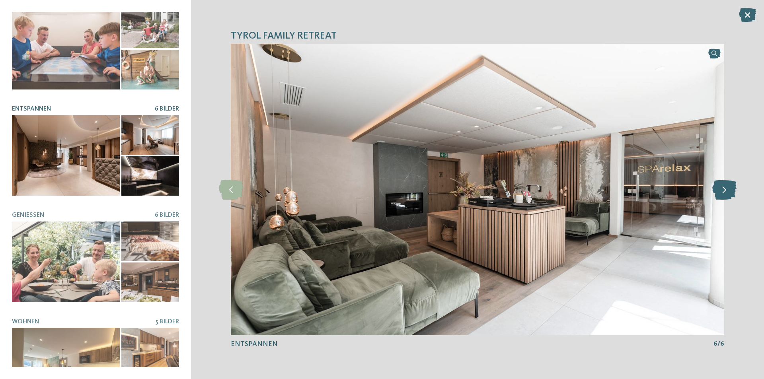
click at [724, 192] on icon at bounding box center [724, 190] width 24 height 20
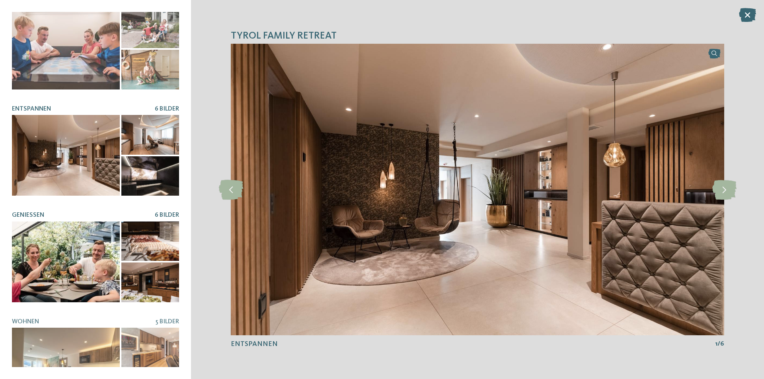
click at [82, 274] on div at bounding box center [66, 262] width 108 height 81
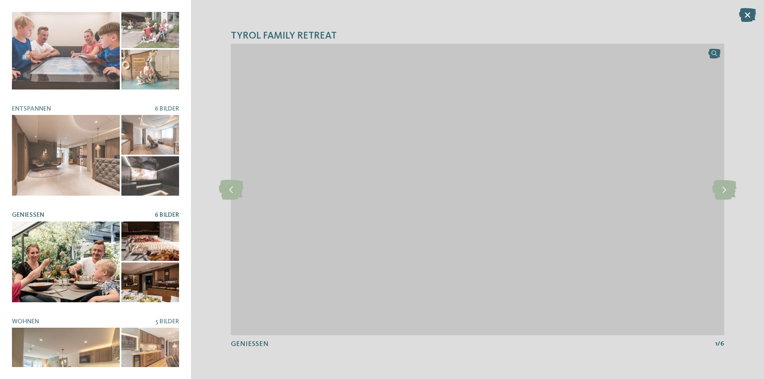
scroll to position [151, 0]
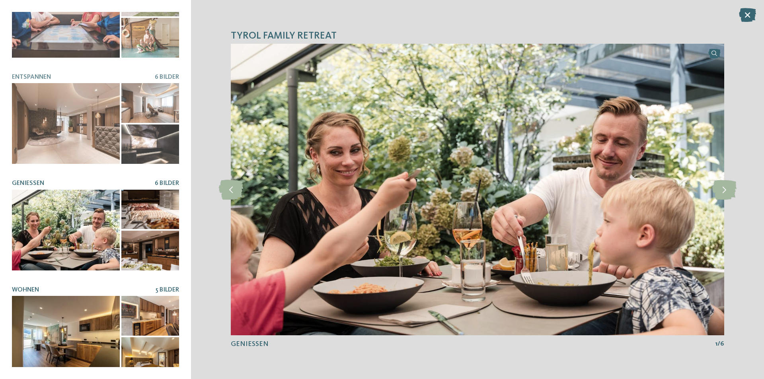
click at [78, 302] on div at bounding box center [66, 336] width 108 height 81
